Goal: Task Accomplishment & Management: Use online tool/utility

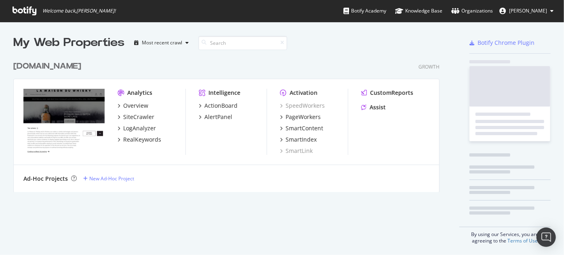
scroll to position [250, 553]
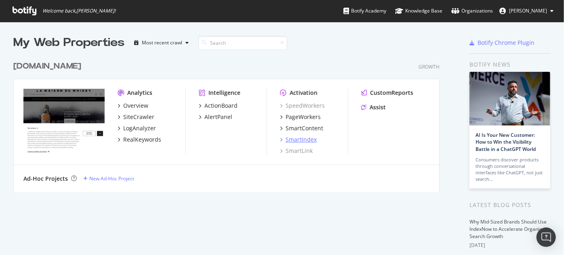
click at [294, 136] on div "SmartIndex" at bounding box center [301, 140] width 31 height 8
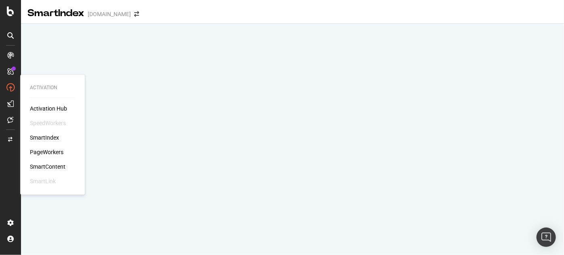
click at [50, 151] on div "PageWorkers" at bounding box center [47, 152] width 34 height 8
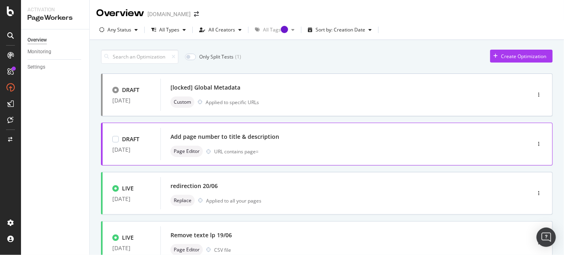
click at [224, 133] on div "Add page number to title & description" at bounding box center [224, 137] width 109 height 8
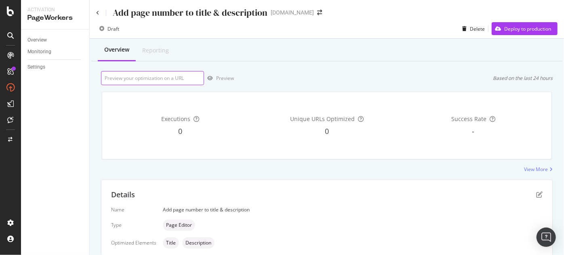
click at [148, 80] on input "url" at bounding box center [152, 78] width 103 height 14
click at [180, 76] on input "url" at bounding box center [152, 78] width 103 height 14
paste input "[URL][DOMAIN_NAME]"
type input "[URL][DOMAIN_NAME]"
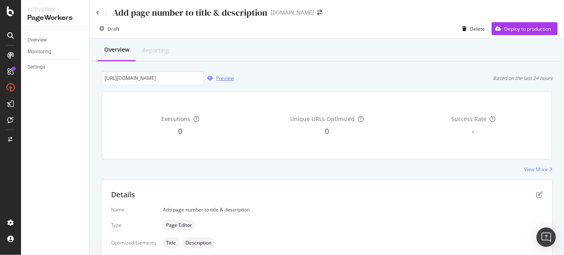
click at [225, 78] on div "Preview" at bounding box center [225, 78] width 18 height 7
click at [507, 28] on div "Deploy to production" at bounding box center [527, 28] width 47 height 7
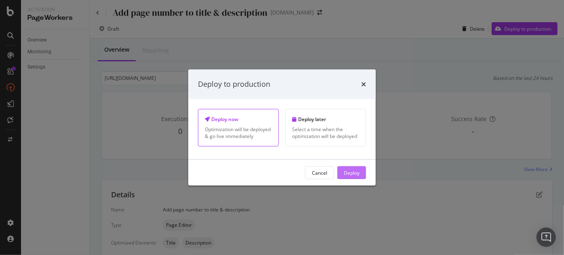
click at [349, 169] on div "Deploy" at bounding box center [352, 172] width 16 height 7
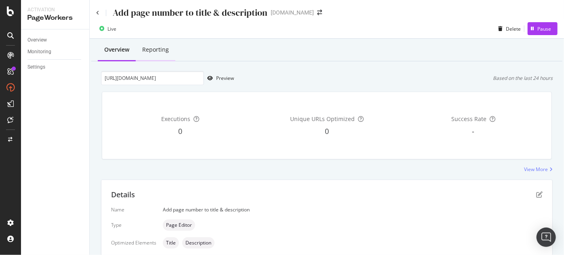
click at [149, 55] on div "Reporting" at bounding box center [156, 50] width 40 height 22
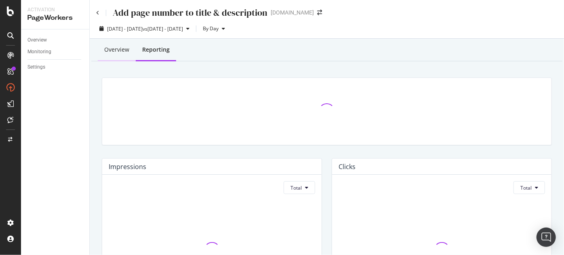
click at [127, 54] on div "Overview" at bounding box center [117, 50] width 38 height 22
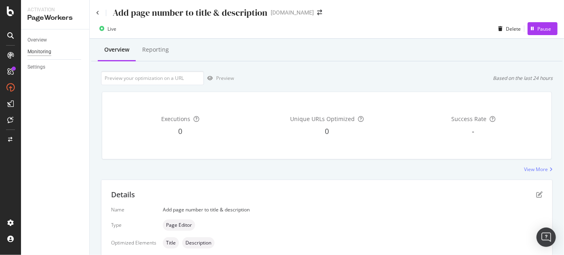
click at [36, 50] on div "Monitoring" at bounding box center [39, 52] width 24 height 8
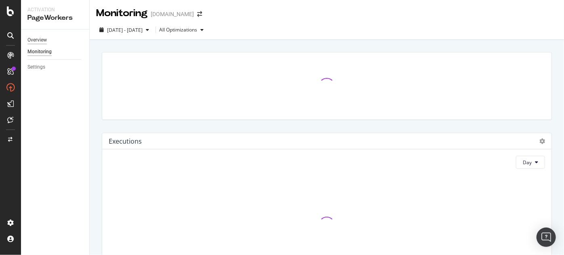
click at [46, 42] on div "Overview" at bounding box center [36, 40] width 19 height 8
